Goal: Information Seeking & Learning: Learn about a topic

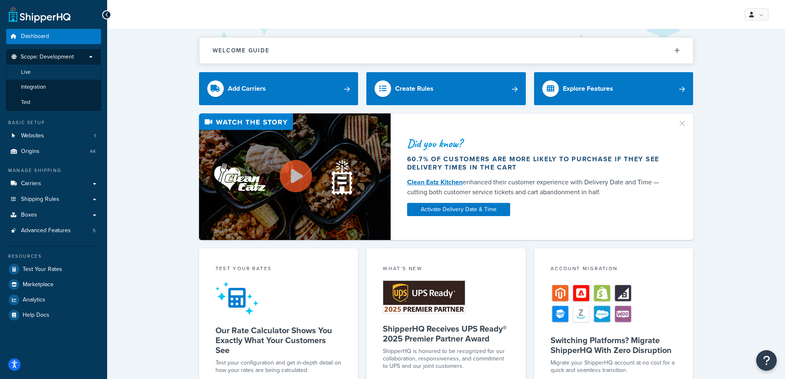
click at [78, 75] on li "Live" at bounding box center [54, 72] width 96 height 15
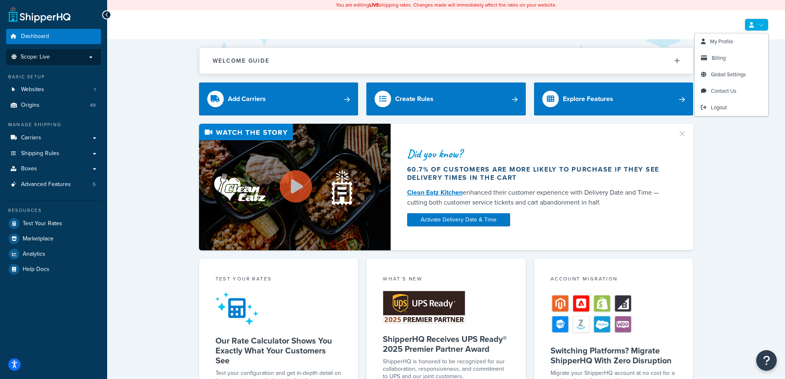
click at [748, 26] on link at bounding box center [757, 25] width 24 height 12
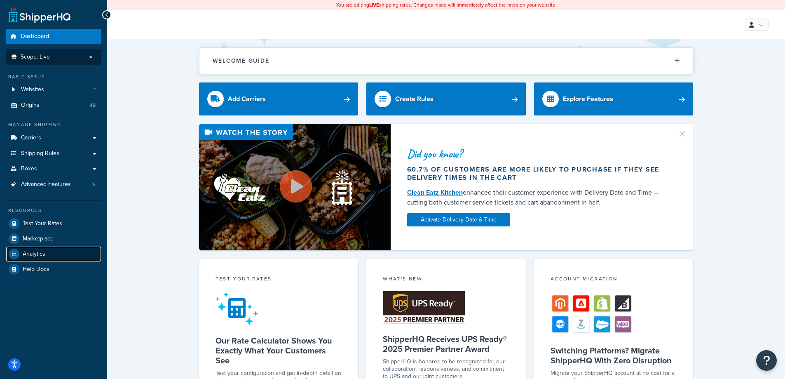
click at [35, 255] on span "Analytics" at bounding box center [34, 254] width 23 height 7
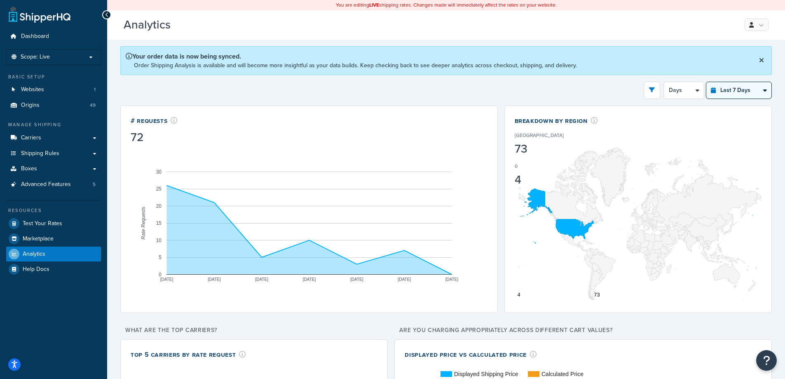
click at [724, 90] on select "Last 24 Hours Last 7 Days Last 30 Days Last 3 Months Last 6 Months Last 12 Mont…" at bounding box center [739, 90] width 65 height 16
select select "last_year"
click at [707, 82] on select "Last 24 Hours Last 7 Days Last 30 Days Last 3 Months Last 6 Months Last 12 Mont…" at bounding box center [739, 90] width 65 height 16
select select "1M"
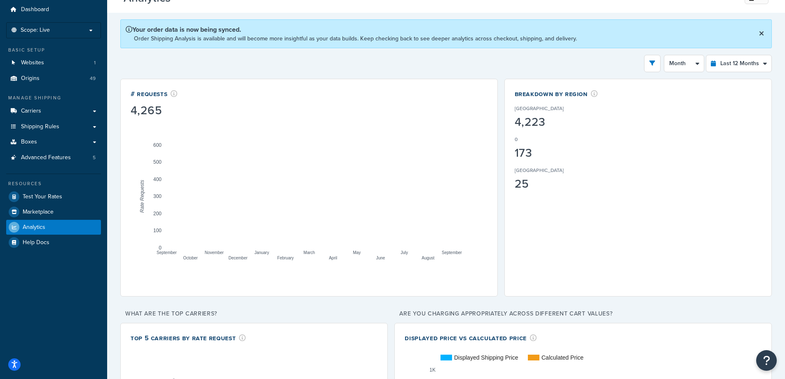
scroll to position [41, 0]
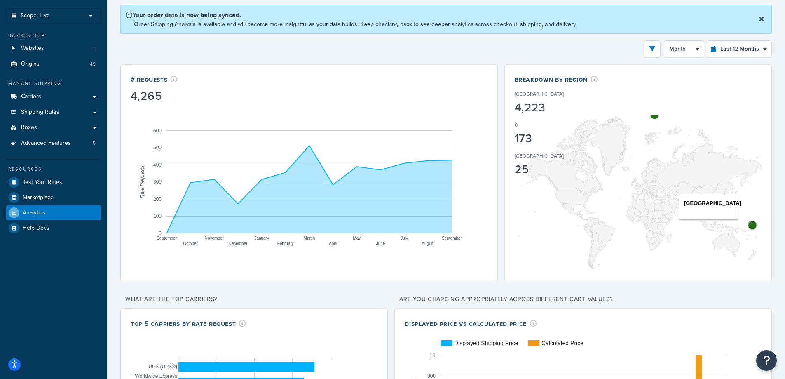
click at [752, 226] on circle "A chart." at bounding box center [752, 225] width 8 height 8
click at [656, 118] on circle "A chart." at bounding box center [655, 115] width 8 height 8
click at [394, 56] on div "Filters Website DENIOS Inc. Destination United States United Kingdom Afghanista…" at bounding box center [446, 48] width 652 height 17
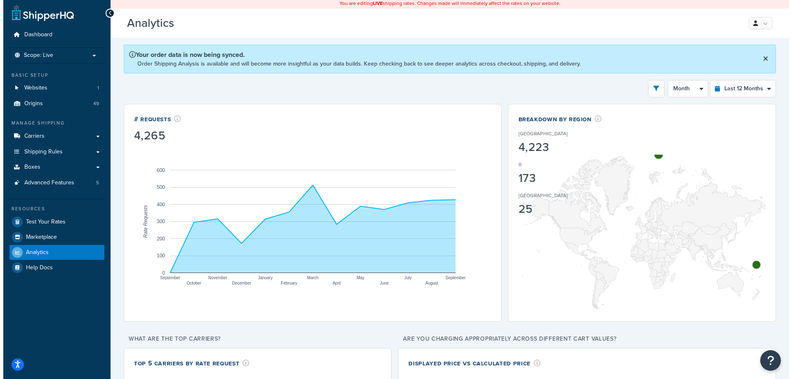
scroll to position [0, 0]
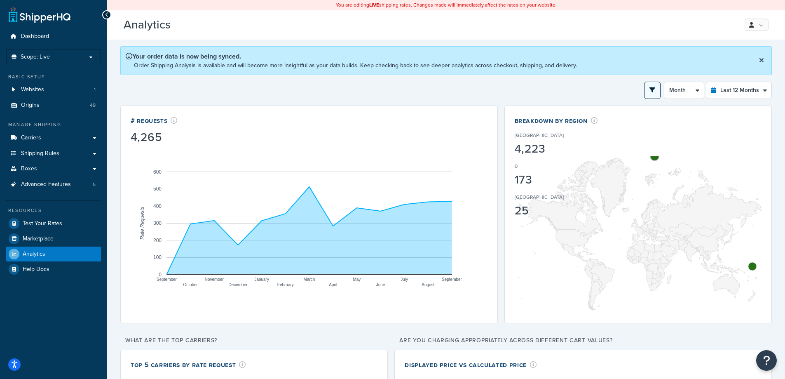
click at [647, 92] on button "open filter drawer" at bounding box center [652, 90] width 16 height 17
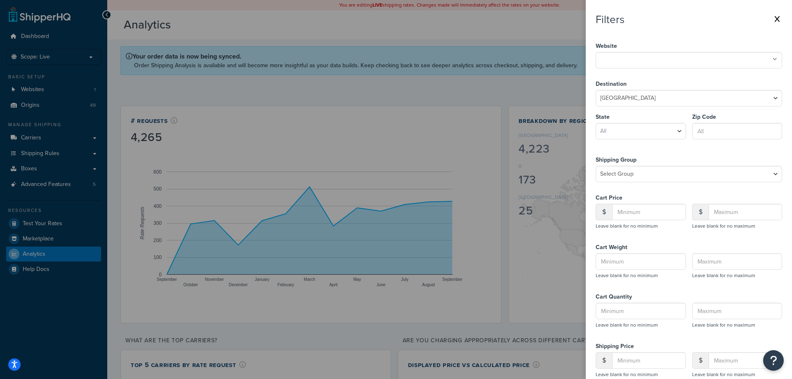
click at [673, 62] on ul at bounding box center [688, 60] width 186 height 16
click at [671, 169] on select "Select Group All Products not assigned to a Shipping Group Flat_100 FREE Large …" at bounding box center [688, 174] width 186 height 16
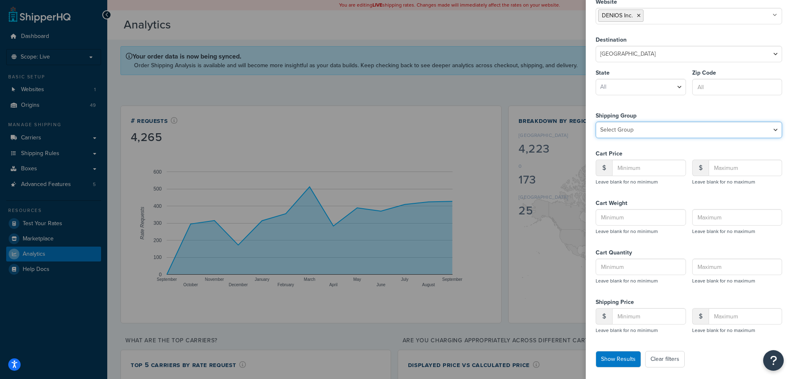
scroll to position [46, 0]
click at [628, 362] on button "Show Results" at bounding box center [617, 357] width 45 height 16
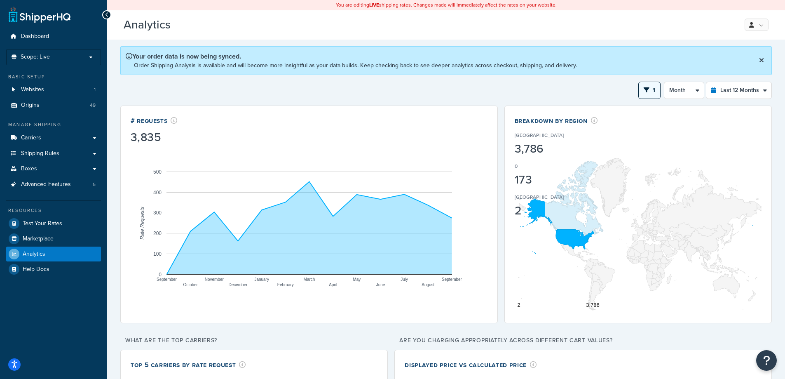
click at [660, 93] on button "1" at bounding box center [650, 90] width 22 height 17
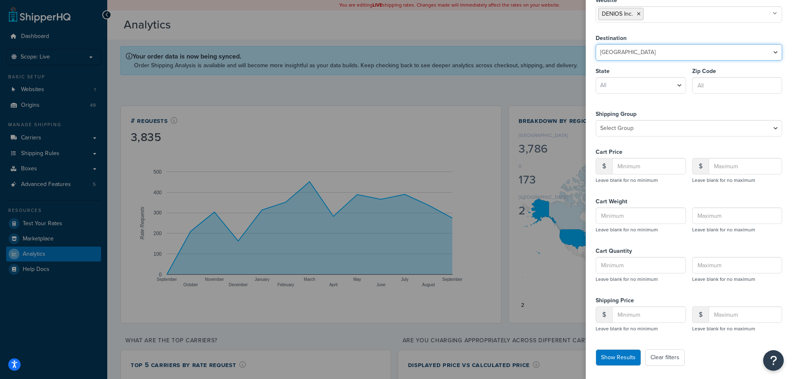
click at [670, 56] on select "United States United Kingdom Afghanistan Åland Islands Albania Algeria American…" at bounding box center [688, 52] width 186 height 16
click at [660, 14] on ul "DENIOS Inc." at bounding box center [688, 14] width 186 height 16
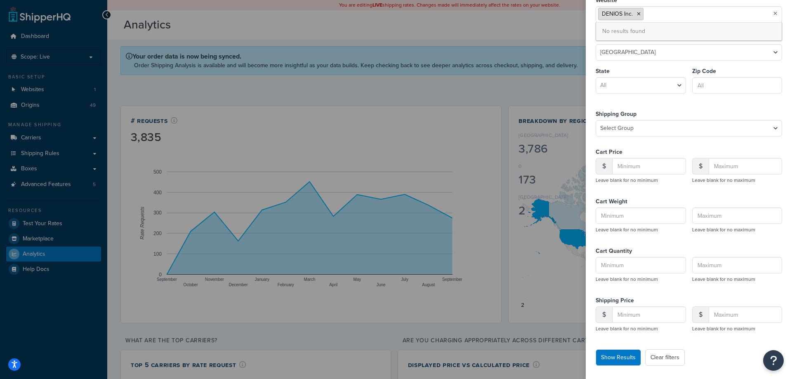
click at [637, 15] on icon at bounding box center [639, 14] width 4 height 5
click at [637, 15] on input "text" at bounding box center [634, 13] width 73 height 9
click at [603, 360] on button "Show Results" at bounding box center [617, 357] width 45 height 16
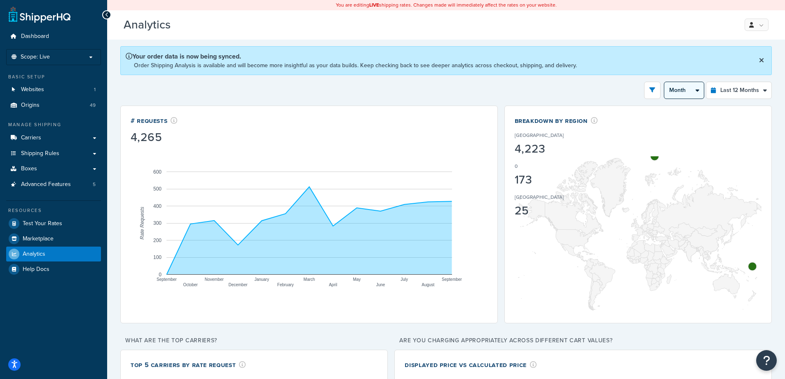
click at [694, 92] on select "Month 2 Weeks" at bounding box center [685, 90] width 40 height 16
click at [655, 93] on button "open filter drawer" at bounding box center [652, 90] width 16 height 17
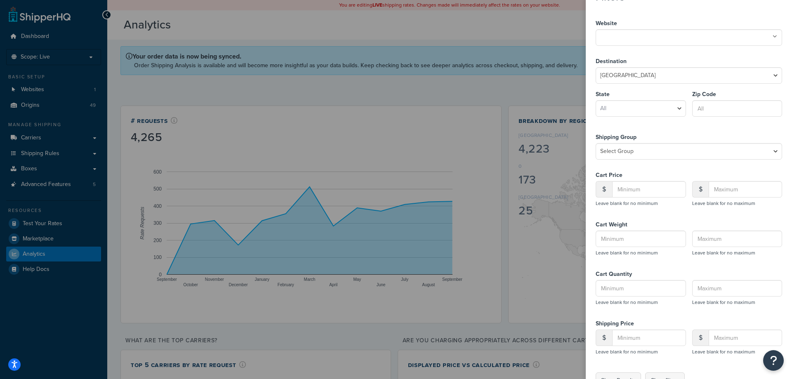
scroll to position [0, 0]
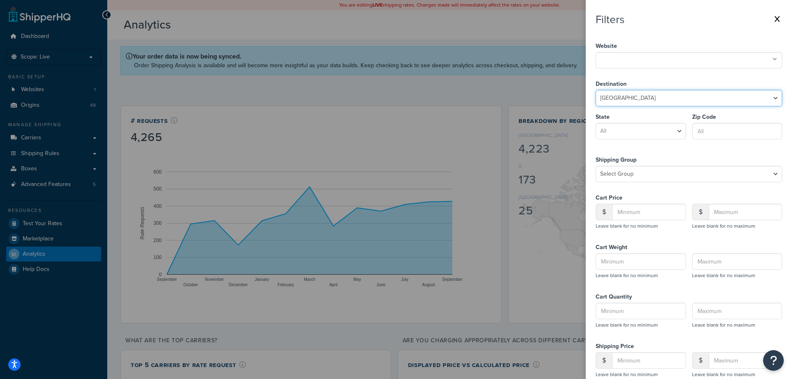
click at [654, 95] on select "United States United Kingdom Afghanistan Åland Islands Albania Algeria American…" at bounding box center [688, 98] width 186 height 16
click at [660, 63] on input "text" at bounding box center [634, 59] width 73 height 9
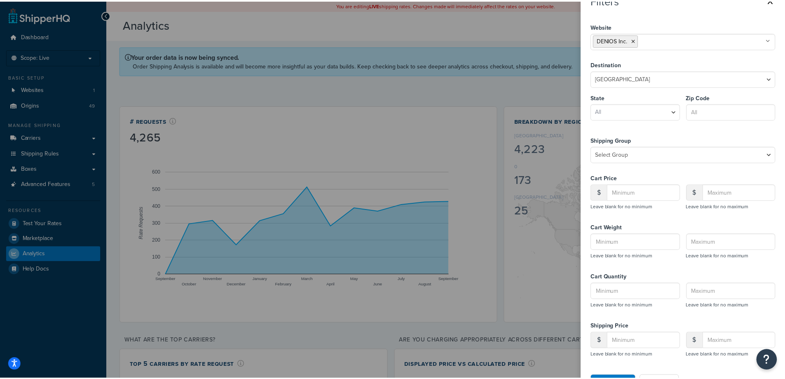
scroll to position [46, 0]
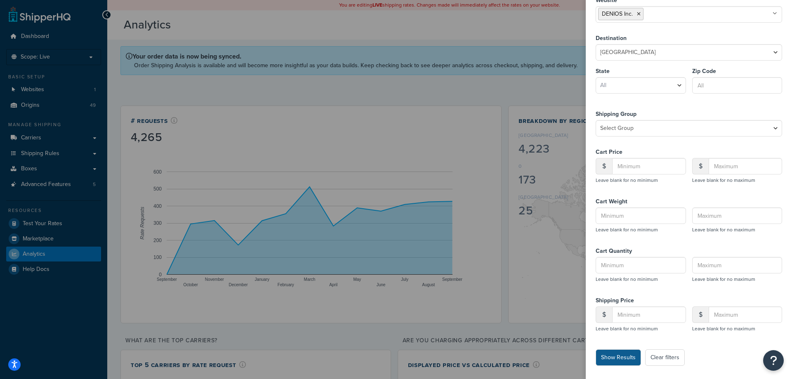
click at [622, 355] on button "Show Results" at bounding box center [617, 357] width 45 height 16
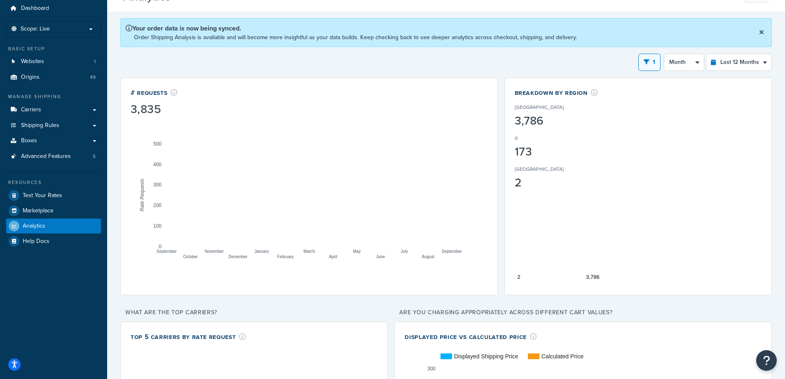
scroll to position [0, 0]
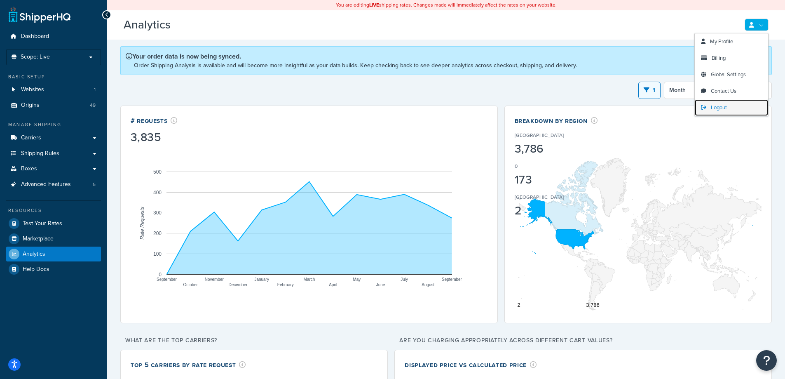
click at [707, 111] on link "Logout" at bounding box center [731, 107] width 73 height 16
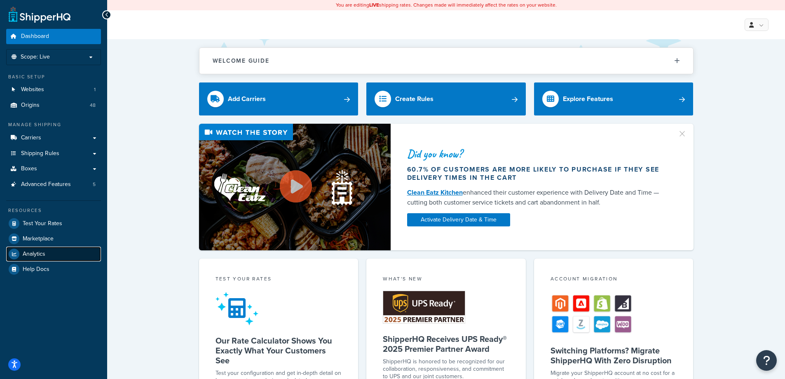
click at [45, 252] on link "Analytics" at bounding box center [53, 254] width 95 height 15
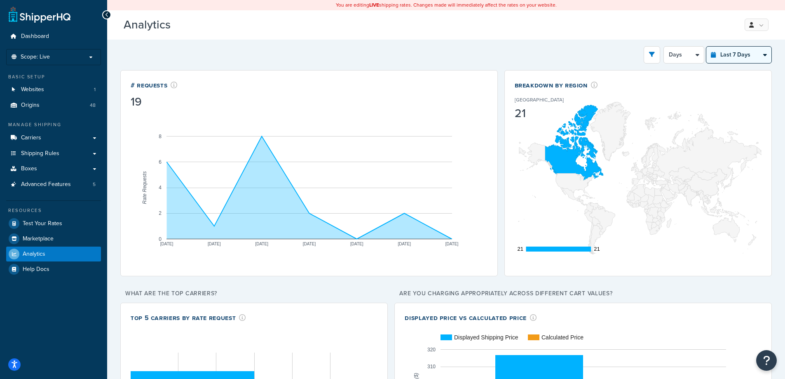
click at [725, 54] on select "Last 24 Hours Last 7 Days Last 30 Days Last 3 Months Last 6 Months Last 12 Mont…" at bounding box center [739, 55] width 65 height 16
select select "last_year"
click at [707, 47] on select "Last 24 Hours Last 7 Days Last 30 Days Last 3 Months Last 6 Months Last 12 Mont…" at bounding box center [739, 55] width 65 height 16
select select "1M"
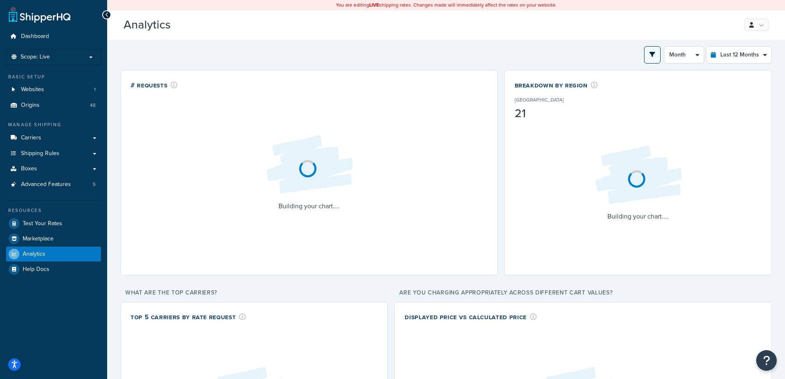
click at [654, 61] on button "open filter drawer" at bounding box center [652, 54] width 16 height 17
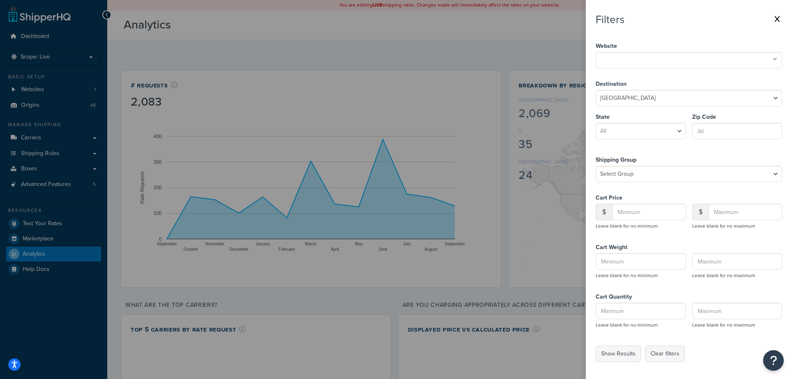
click at [682, 55] on ul at bounding box center [688, 60] width 186 height 16
click at [614, 353] on button "Show Results" at bounding box center [617, 354] width 45 height 16
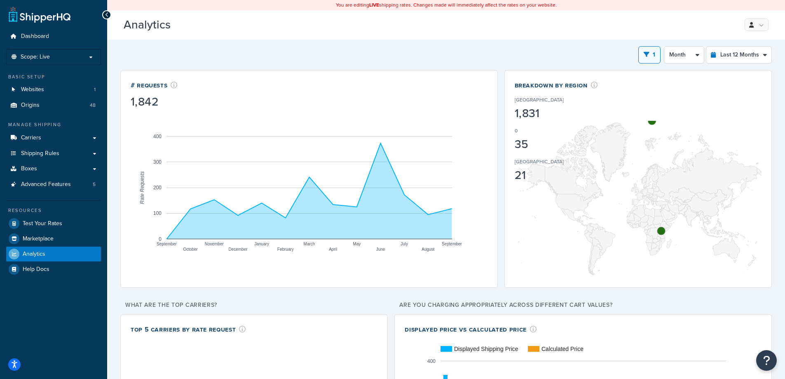
click at [368, 52] on div "1 Filters Website DENIOS CA No results found Destination United States United K…" at bounding box center [446, 54] width 652 height 17
click at [748, 15] on div "Analytics Beta My Profile Billing Global Settings Contact Us Logout" at bounding box center [446, 24] width 678 height 29
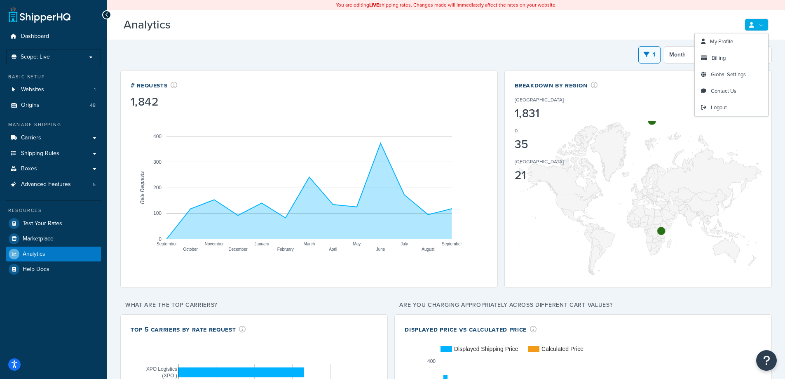
click at [748, 26] on link at bounding box center [757, 25] width 24 height 12
click at [724, 107] on span "Logout" at bounding box center [719, 107] width 16 height 8
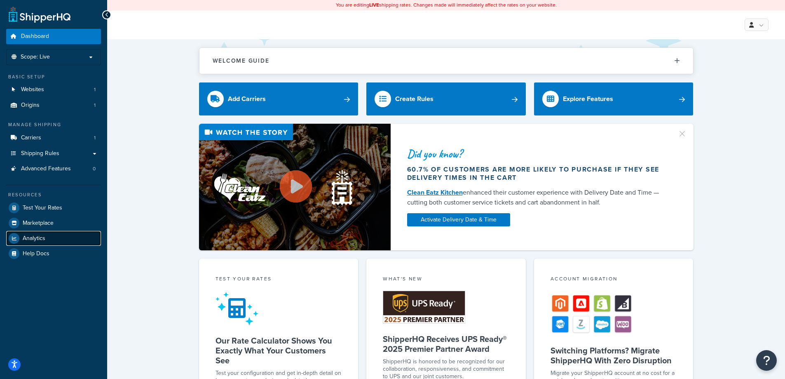
click at [41, 240] on span "Analytics" at bounding box center [34, 238] width 23 height 7
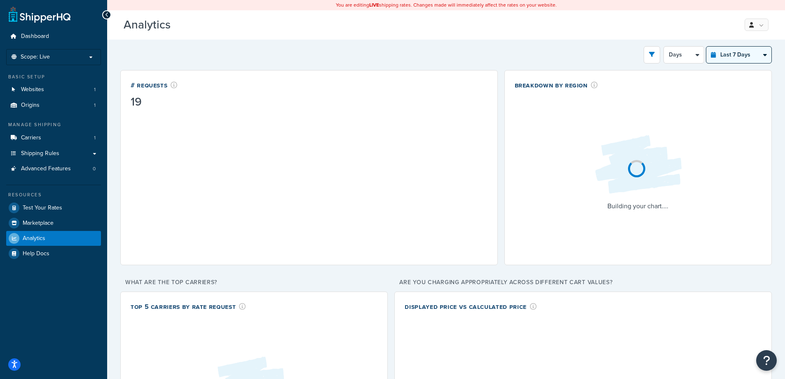
click at [730, 60] on select "Last 24 Hours Last 7 Days Last 30 Days Last 3 Months Last 6 Months Last 12 Mont…" at bounding box center [739, 55] width 65 height 16
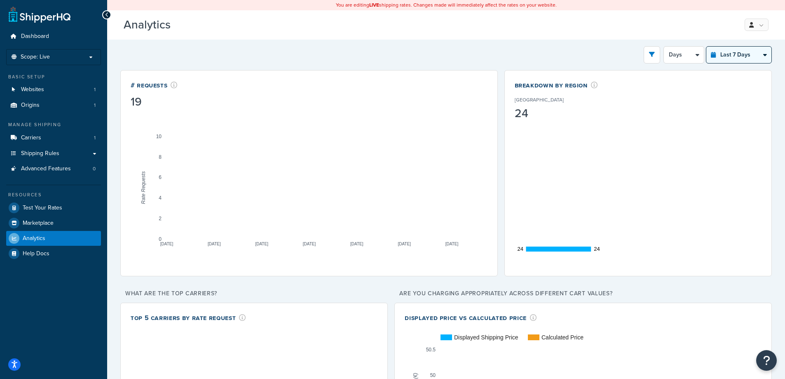
select select "last_year"
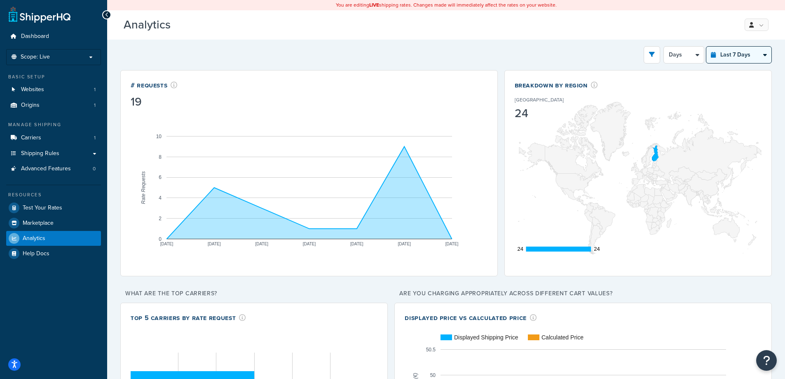
click at [707, 47] on select "Last 24 Hours Last 7 Days Last 30 Days Last 3 Months Last 6 Months Last 12 Mont…" at bounding box center [739, 55] width 65 height 16
select select "1M"
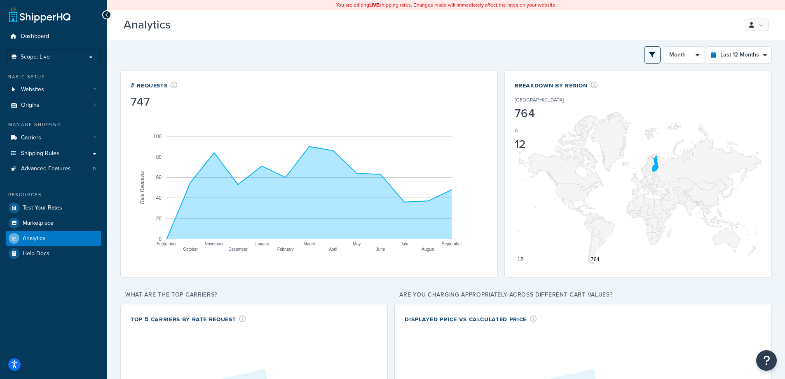
click at [653, 55] on icon "open filter drawer" at bounding box center [653, 55] width 6 height 6
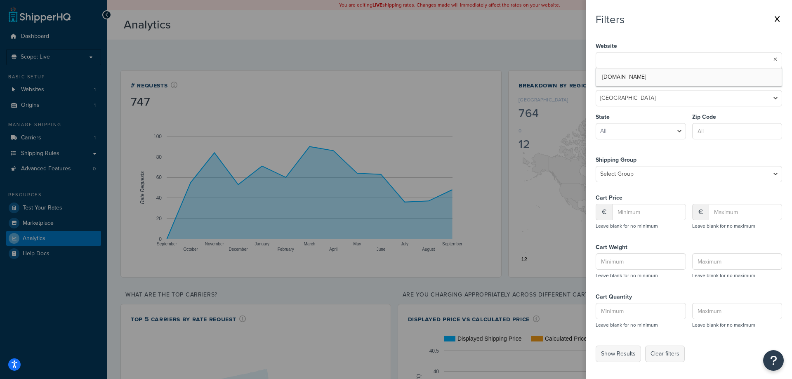
click at [653, 59] on input "text" at bounding box center [634, 59] width 73 height 9
click at [666, 92] on select "United States United Kingdom Afghanistan Åland Islands Albania Algeria American…" at bounding box center [688, 98] width 186 height 16
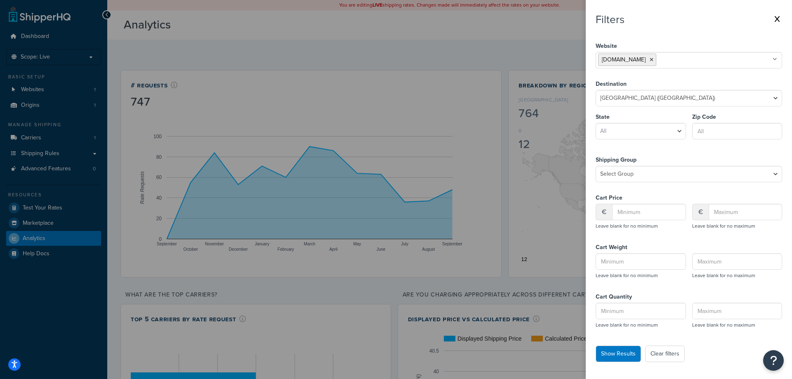
click at [628, 353] on nav "Filters Website denios.fi No results found Destination United States United Kin…" at bounding box center [688, 189] width 206 height 379
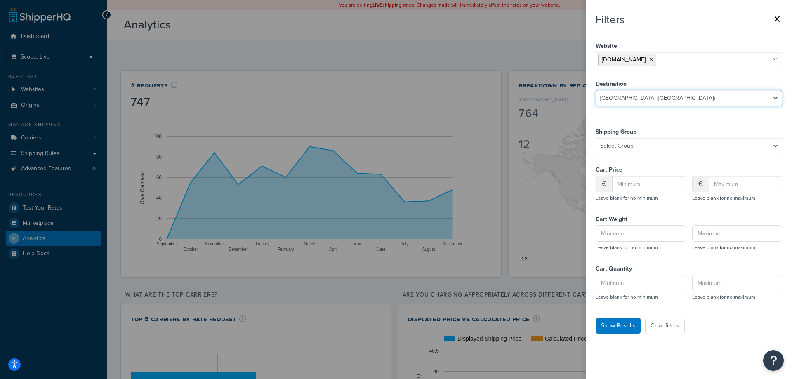
click at [668, 96] on select "United States United Kingdom Afghanistan Åland Islands Albania Algeria American…" at bounding box center [688, 98] width 186 height 16
click at [595, 90] on select "United States United Kingdom Afghanistan Åland Islands Albania Algeria American…" at bounding box center [688, 98] width 186 height 16
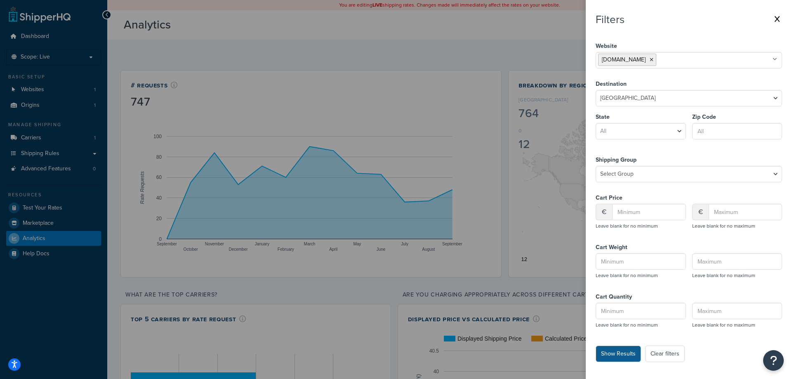
click at [623, 356] on button "Show Results" at bounding box center [617, 354] width 45 height 16
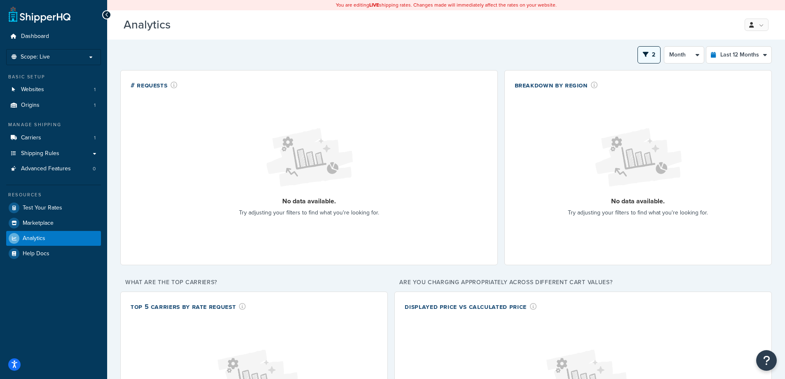
click at [651, 56] on button "2" at bounding box center [649, 54] width 23 height 17
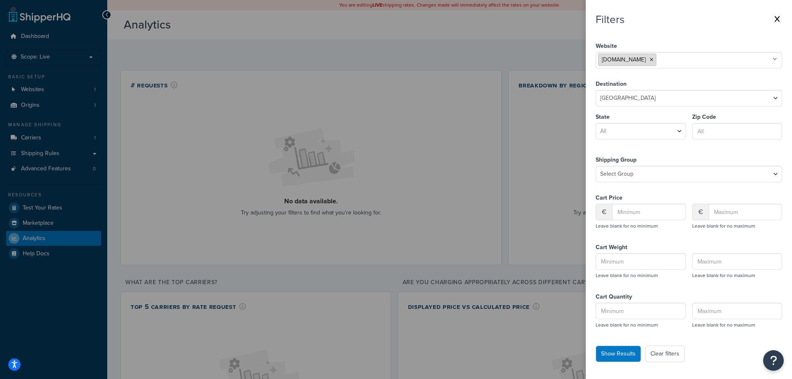
click at [649, 60] on icon at bounding box center [651, 59] width 4 height 5
click at [615, 359] on button "Show Results" at bounding box center [617, 354] width 45 height 16
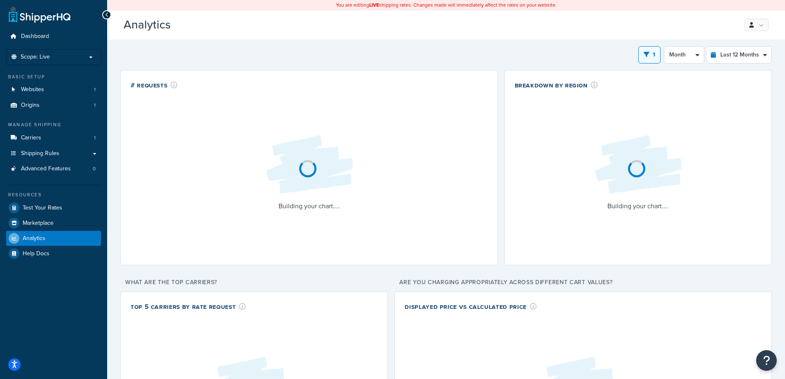
click at [649, 52] on icon "open filter drawer" at bounding box center [647, 55] width 6 height 6
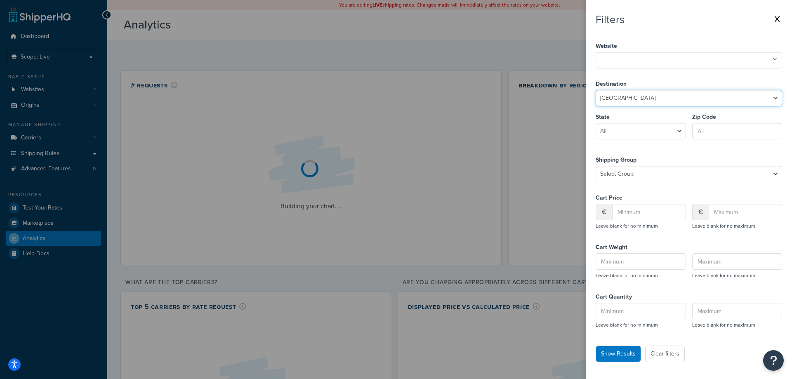
click at [647, 95] on select "United States United Kingdom Afghanistan Åland Islands Albania Algeria American…" at bounding box center [688, 98] width 186 height 16
select select "FI"
click at [595, 90] on select "United States United Kingdom Afghanistan Åland Islands Albania Algeria American…" at bounding box center [688, 98] width 186 height 16
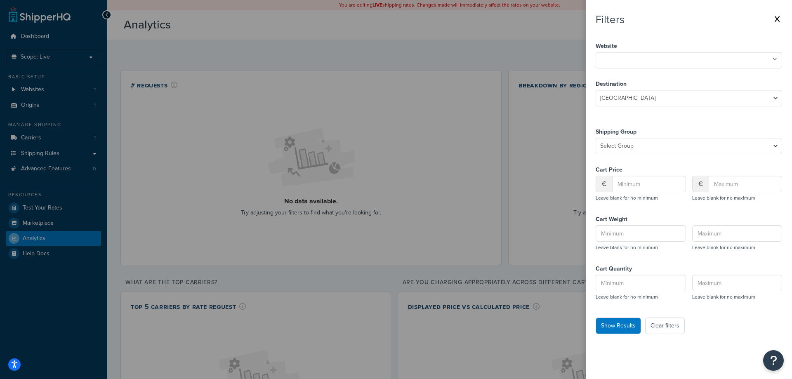
click at [618, 132] on label "Shipping Group" at bounding box center [688, 132] width 186 height 12
click at [617, 142] on select "Select Group All Products not assigned to a Shipping Group Large Medium Small" at bounding box center [688, 146] width 186 height 16
click at [607, 334] on nav "Filters Website denios.fi Destination United States United Kingdom Afghanistan …" at bounding box center [688, 189] width 206 height 379
click at [607, 332] on button "Show Results" at bounding box center [617, 325] width 45 height 16
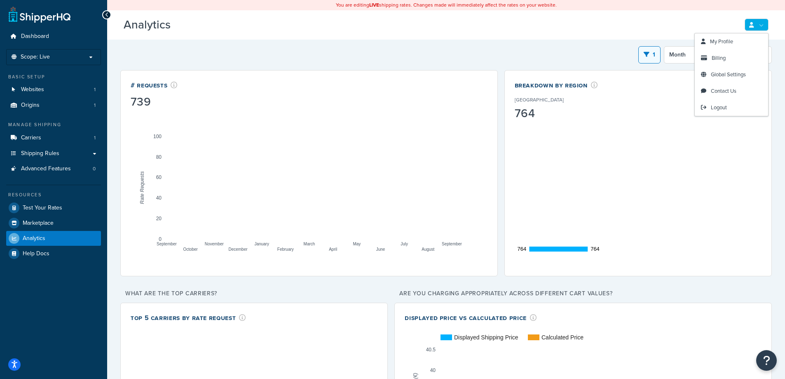
drag, startPoint x: 748, startPoint y: 24, endPoint x: 753, endPoint y: 26, distance: 5.1
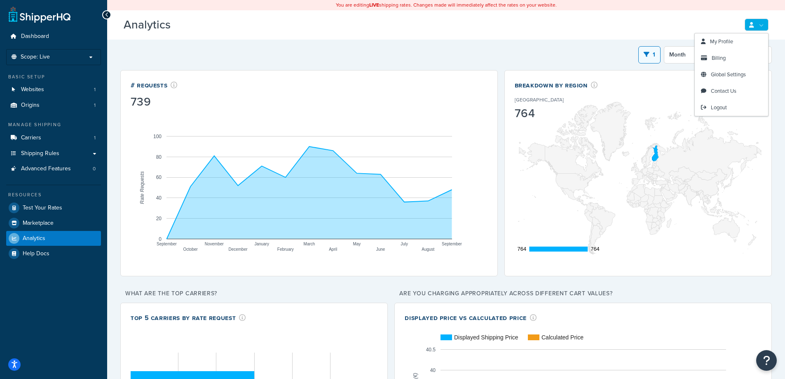
click at [752, 25] on link at bounding box center [757, 25] width 24 height 12
click at [725, 107] on span "Logout" at bounding box center [719, 107] width 16 height 8
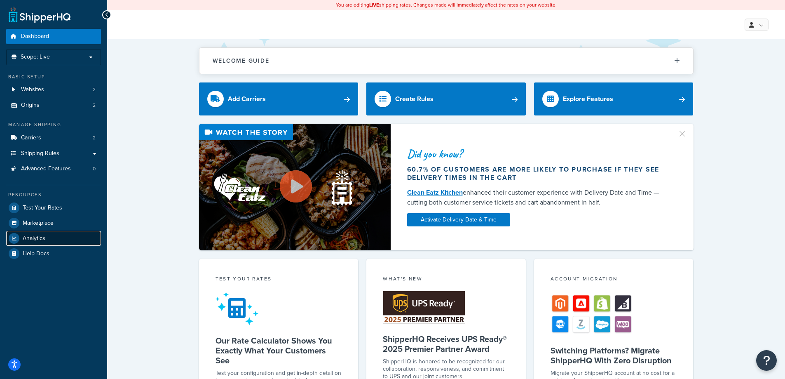
click at [54, 237] on link "Analytics" at bounding box center [53, 238] width 95 height 15
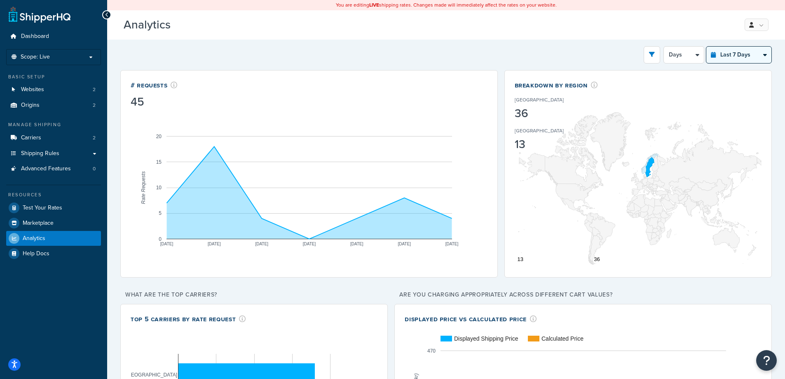
drag, startPoint x: 724, startPoint y: 55, endPoint x: 728, endPoint y: 61, distance: 7.3
click at [724, 55] on select "Last 24 Hours Last 7 Days Last 30 Days Last 3 Months Last 6 Months Last 12 Mont…" at bounding box center [739, 55] width 65 height 16
select select "last_year"
click at [707, 47] on select "Last 24 Hours Last 7 Days Last 30 Days Last 3 Months Last 6 Months Last 12 Mont…" at bounding box center [739, 55] width 65 height 16
select select "1M"
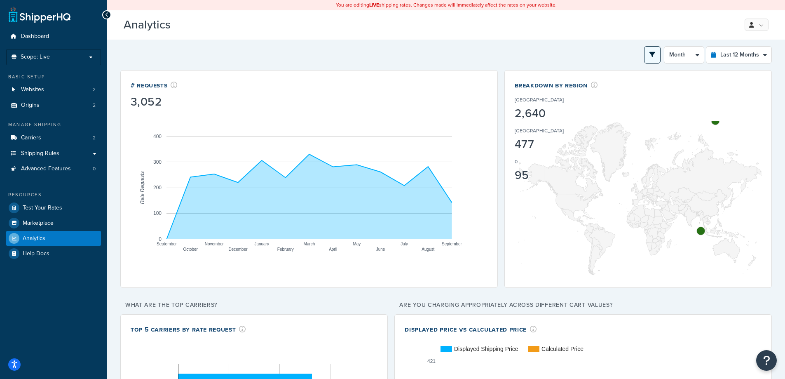
click at [654, 59] on button "open filter drawer" at bounding box center [652, 54] width 16 height 17
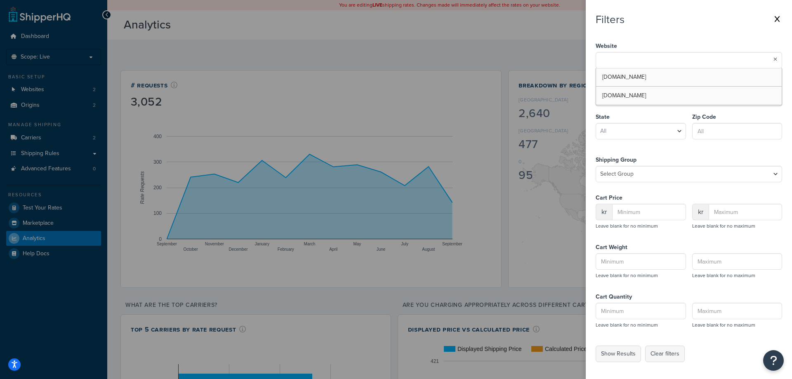
click at [654, 60] on input "text" at bounding box center [634, 59] width 73 height 9
click at [663, 35] on div "Filters Website [DOMAIN_NAME] [DOMAIN_NAME] Destination [GEOGRAPHIC_DATA] [GEOG…" at bounding box center [688, 187] width 186 height 349
click at [560, 38] on label at bounding box center [396, 189] width 792 height 379
click at [0, 0] on input "checkbox" at bounding box center [0, 0] width 0 height 0
